Goal: Check status: Check status

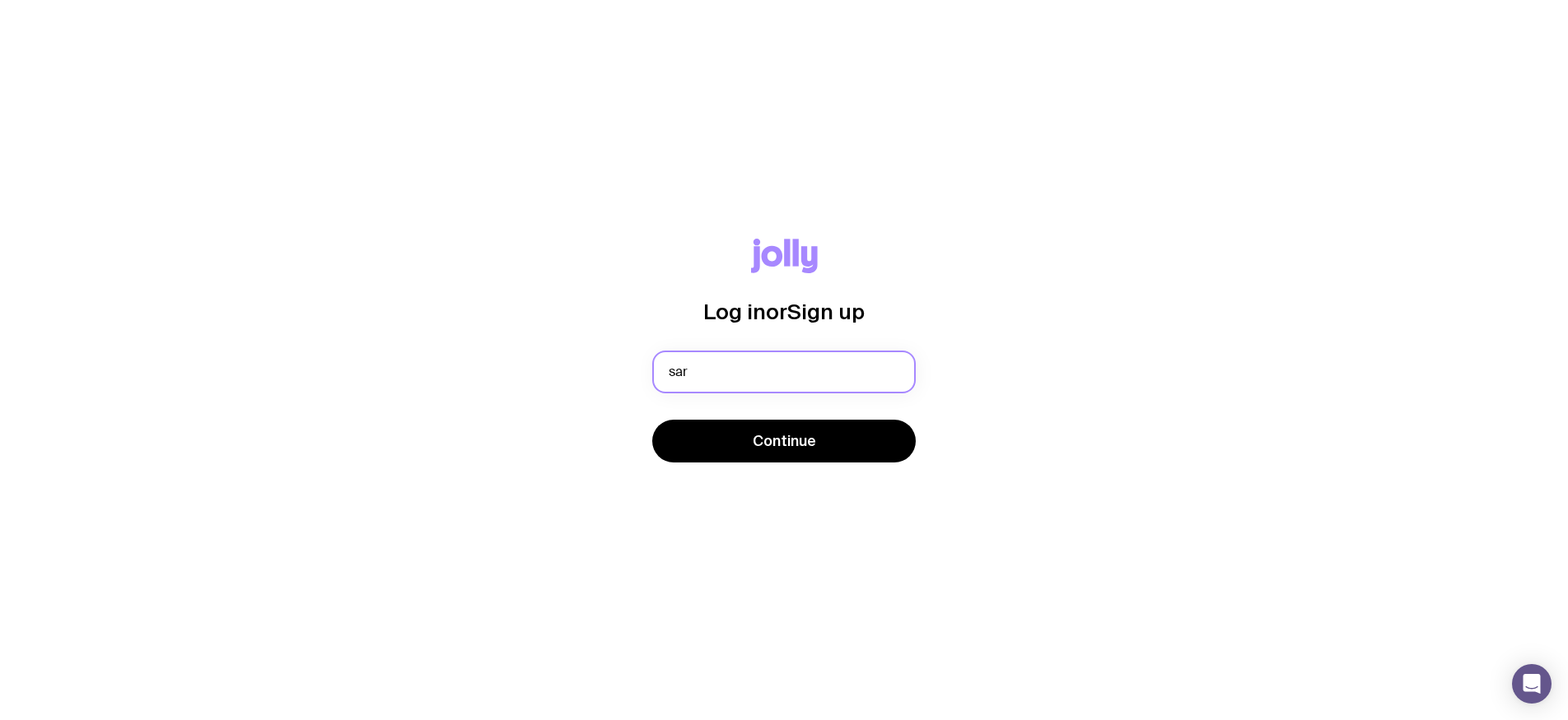
type input "[PERSON_NAME][EMAIL_ADDRESS][PERSON_NAME][DOMAIN_NAME]"
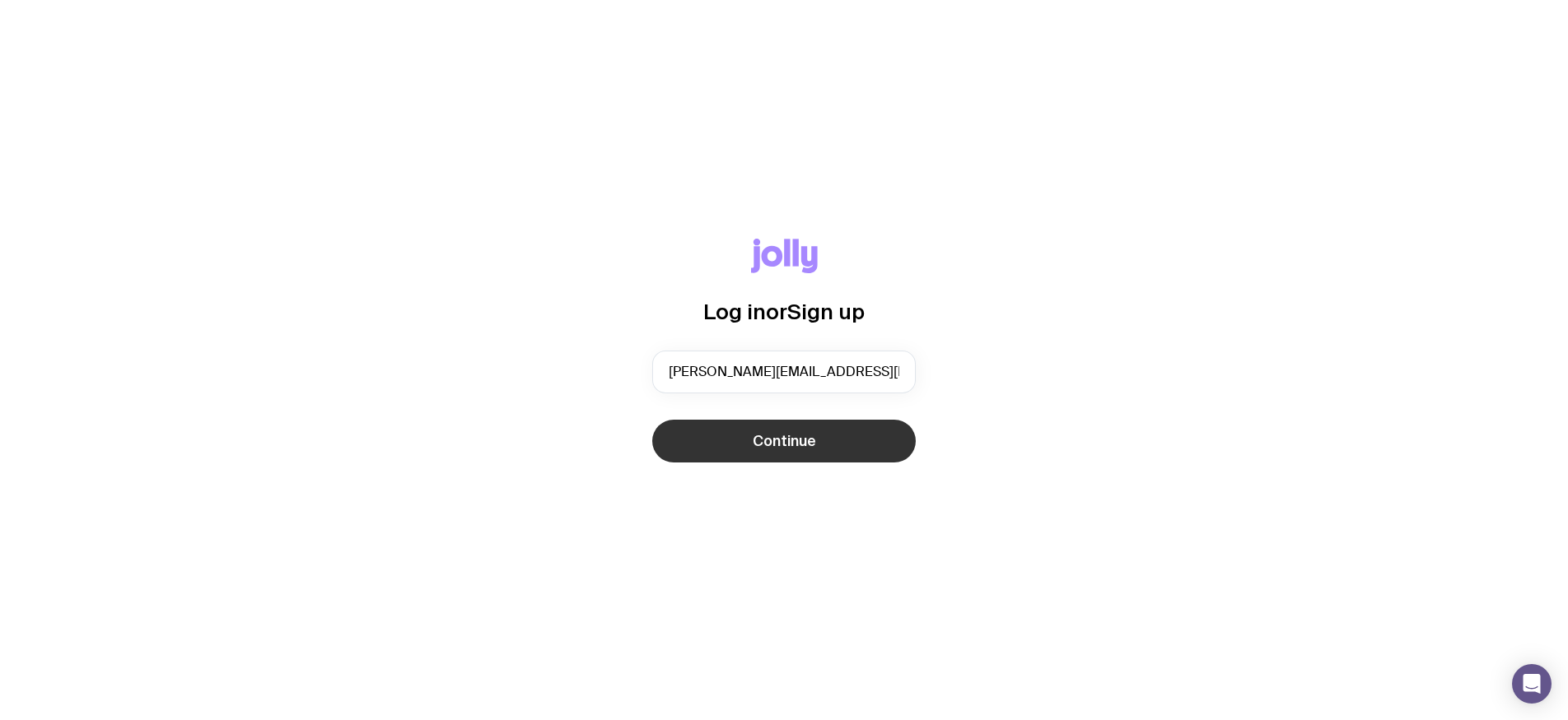
click at [873, 447] on button "Continue" at bounding box center [784, 441] width 264 height 43
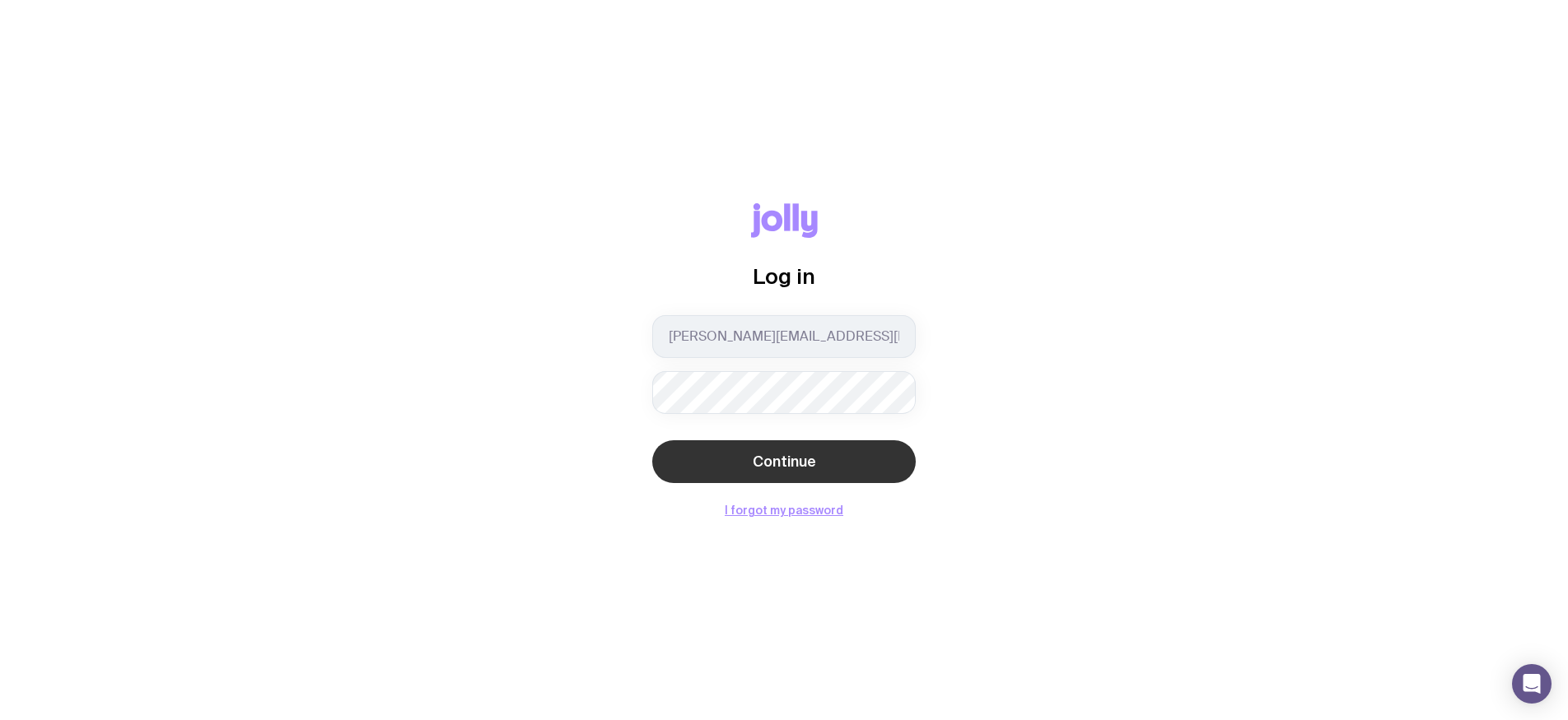
click at [653, 440] on button "Continue" at bounding box center [784, 462] width 264 height 43
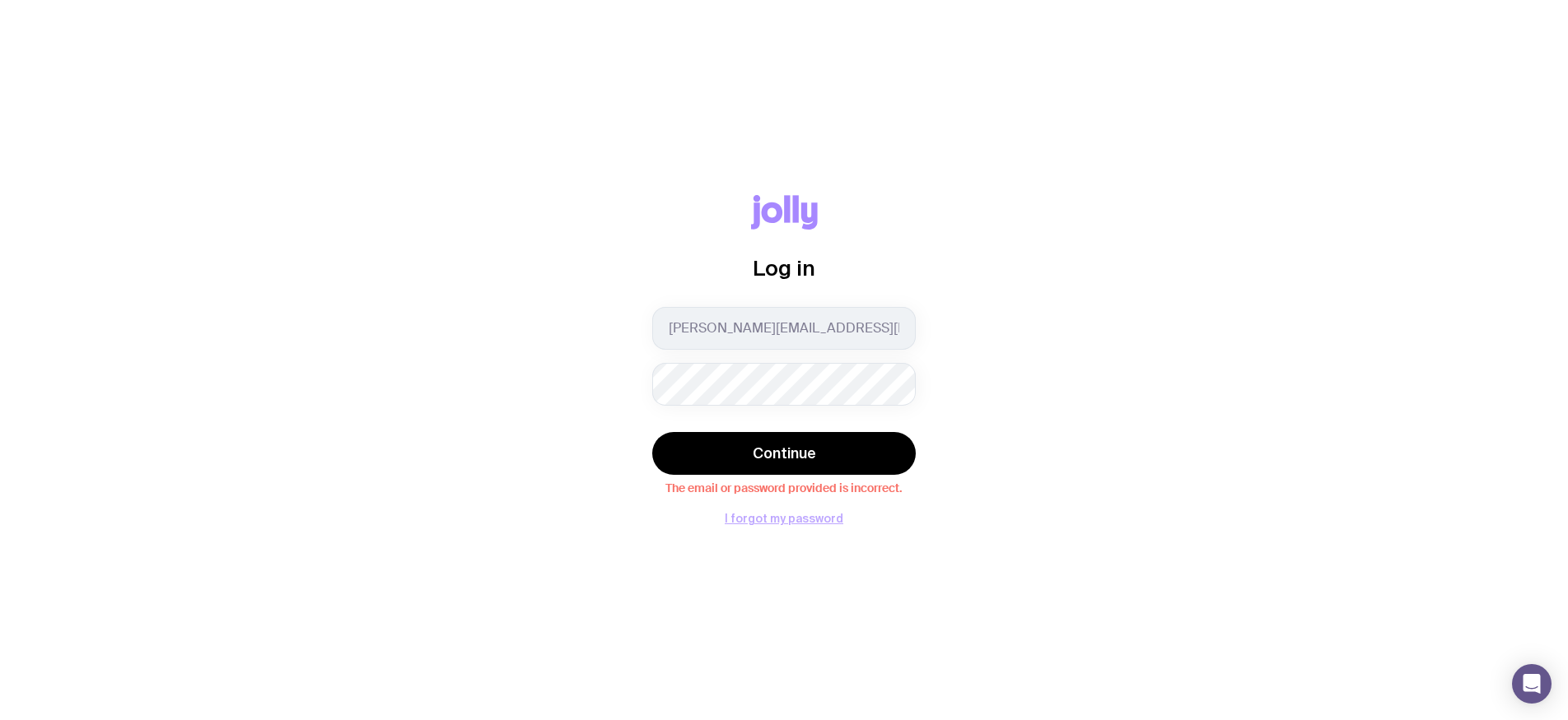
click at [799, 517] on button "I forgot my password" at bounding box center [784, 519] width 119 height 13
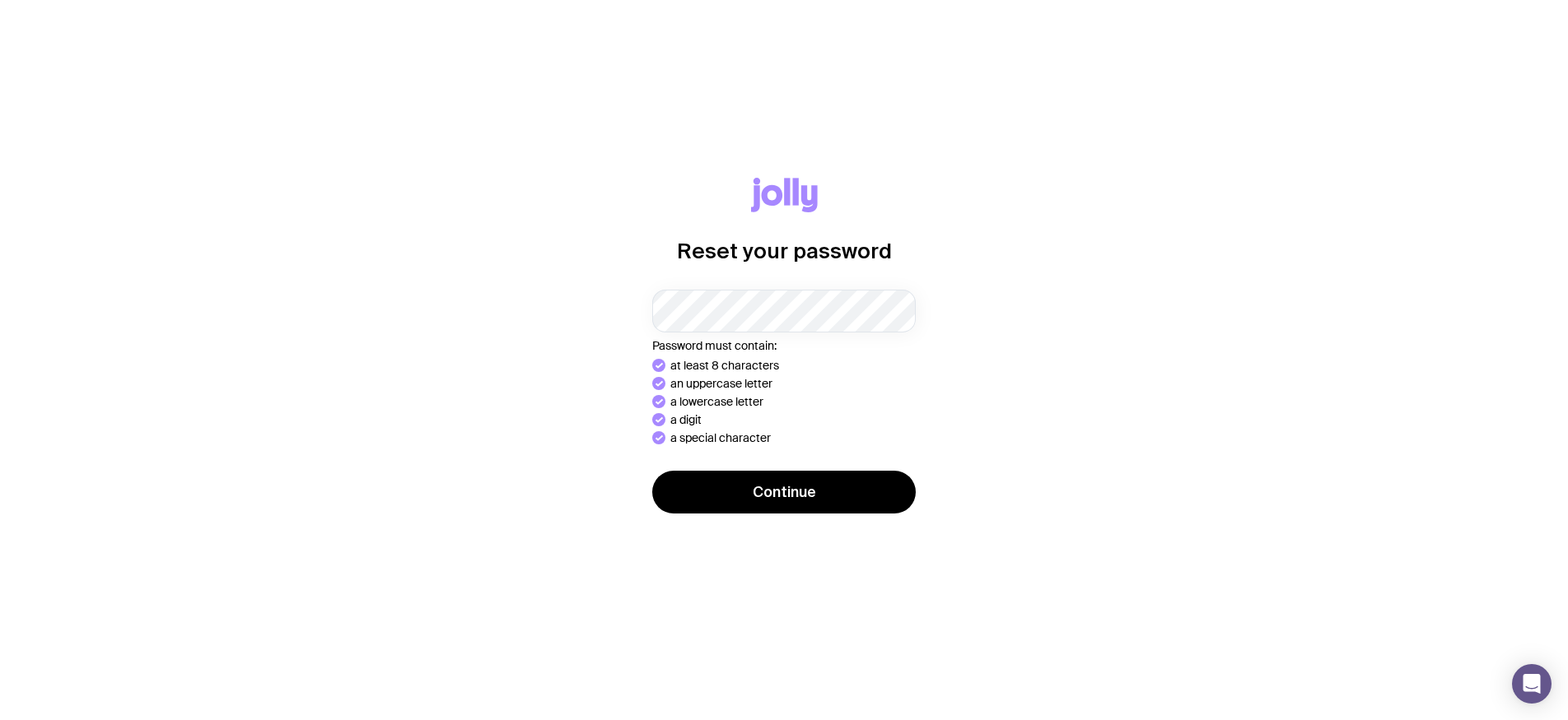
click at [653, 471] on button "Continue" at bounding box center [784, 492] width 264 height 43
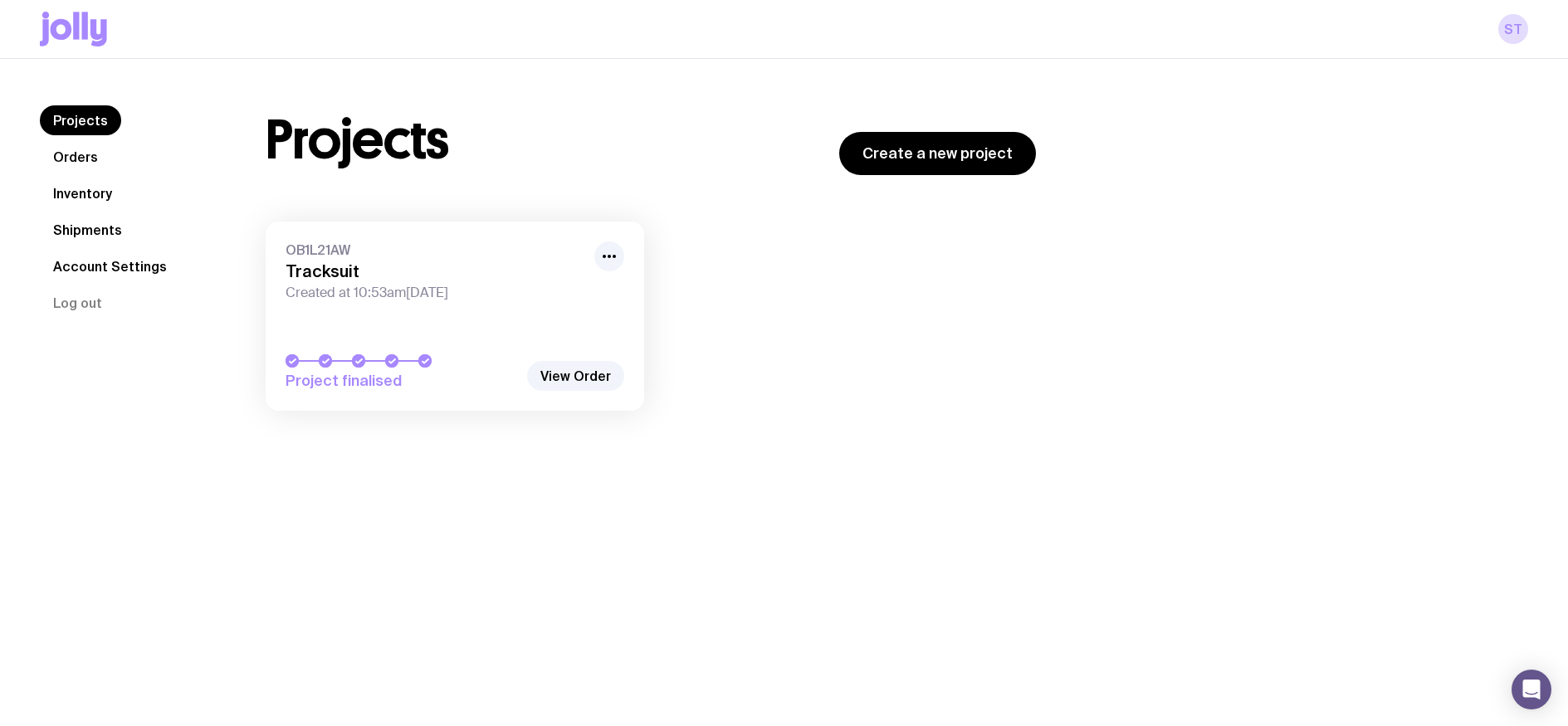
click at [104, 231] on link "Shipments" at bounding box center [88, 230] width 96 height 30
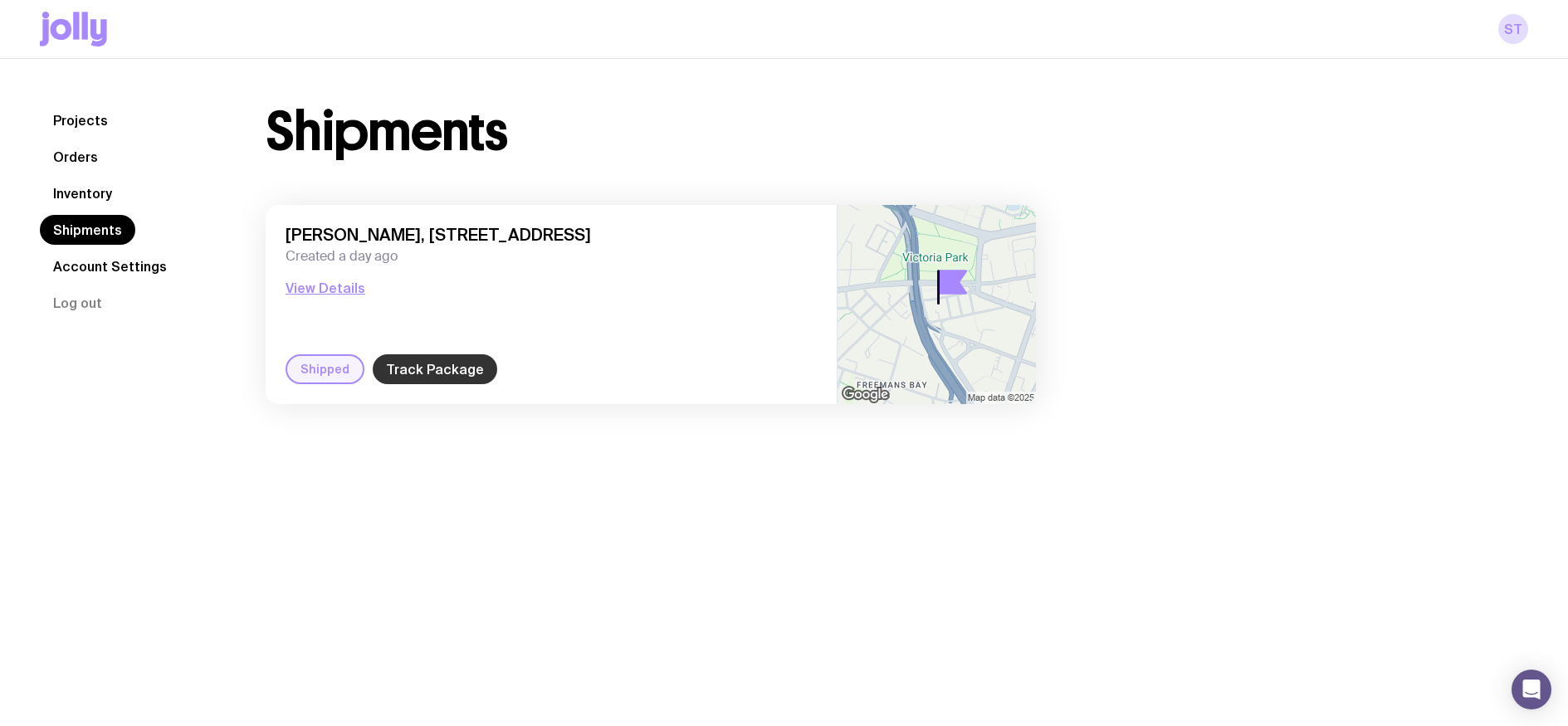
click at [412, 371] on link "Track Package" at bounding box center [435, 370] width 124 height 30
